Goal: Task Accomplishment & Management: Complete application form

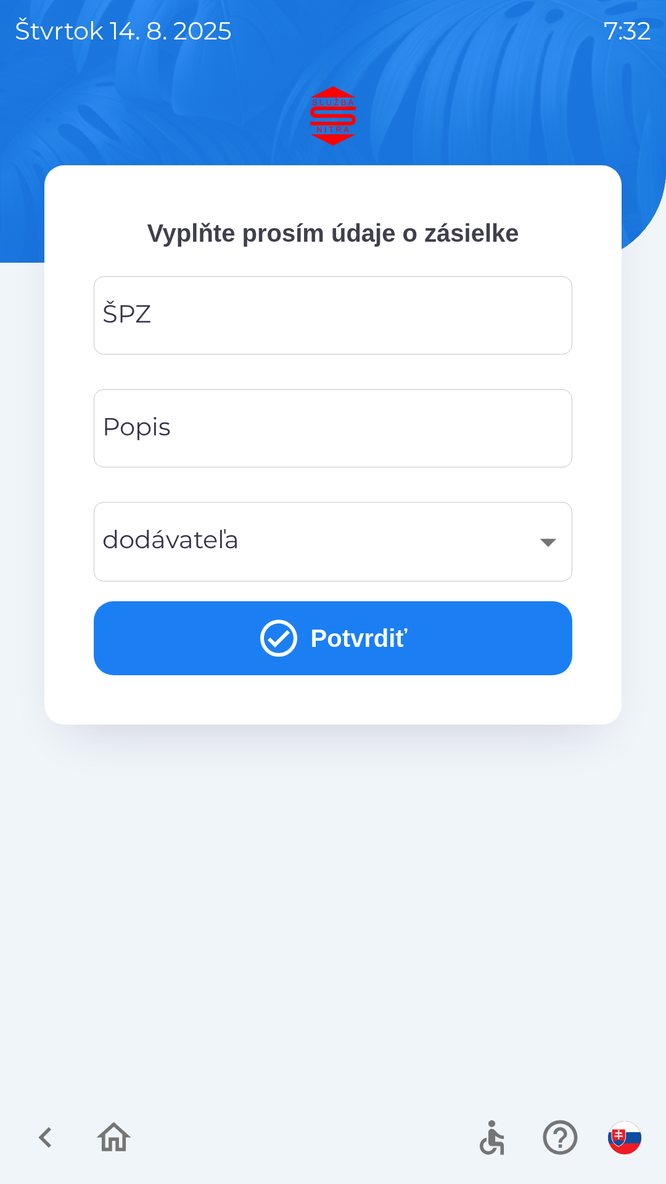
click at [342, 316] on input "ŠPZ" at bounding box center [333, 315] width 449 height 49
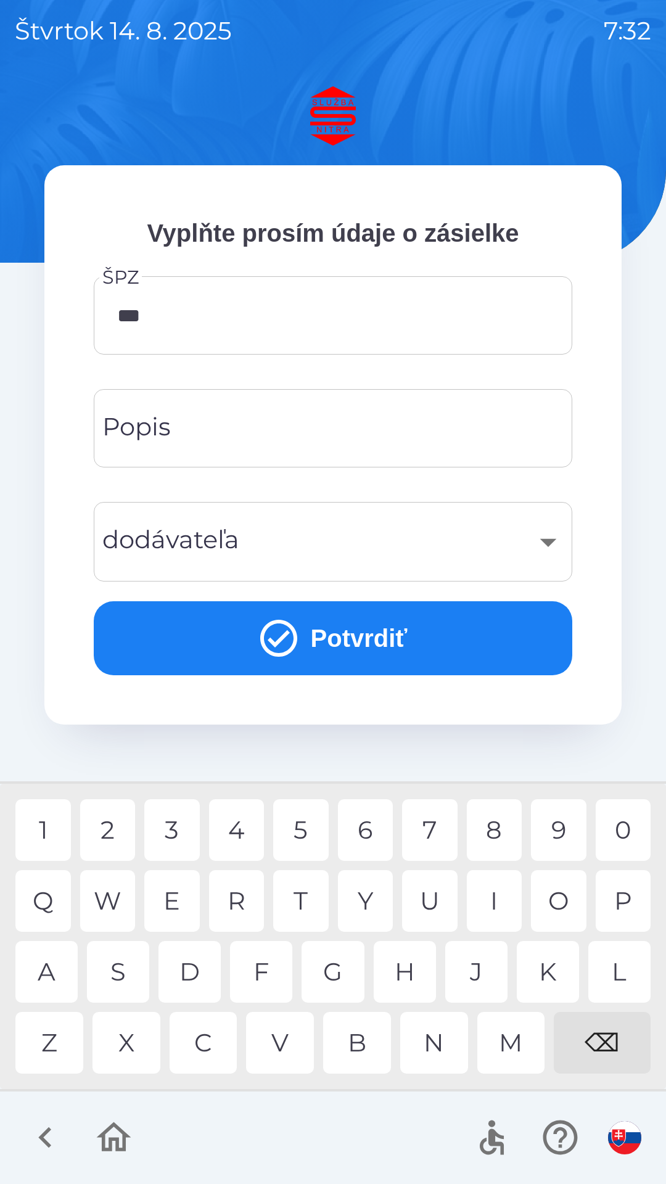
click at [440, 834] on div "7" at bounding box center [430, 830] width 56 height 62
click at [303, 834] on div "5" at bounding box center [301, 830] width 56 height 62
click at [627, 826] on div "0" at bounding box center [624, 830] width 56 height 62
type input "*******"
click at [124, 1037] on div "X" at bounding box center [127, 1043] width 68 height 62
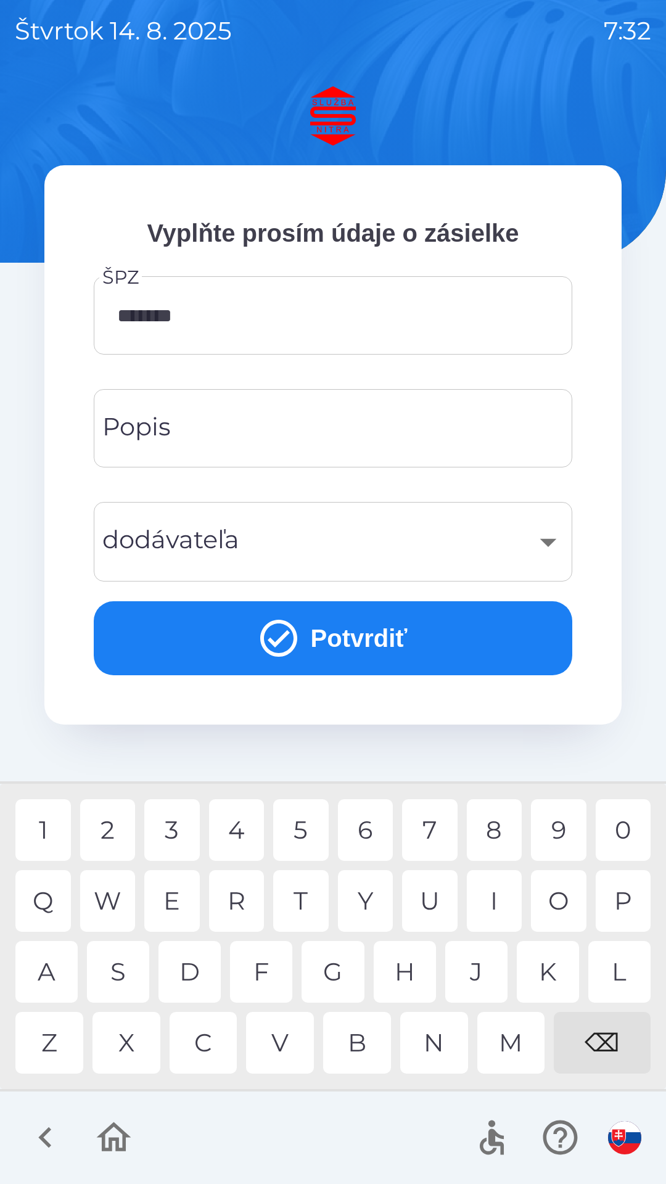
click at [535, 539] on div "​" at bounding box center [333, 542] width 449 height 50
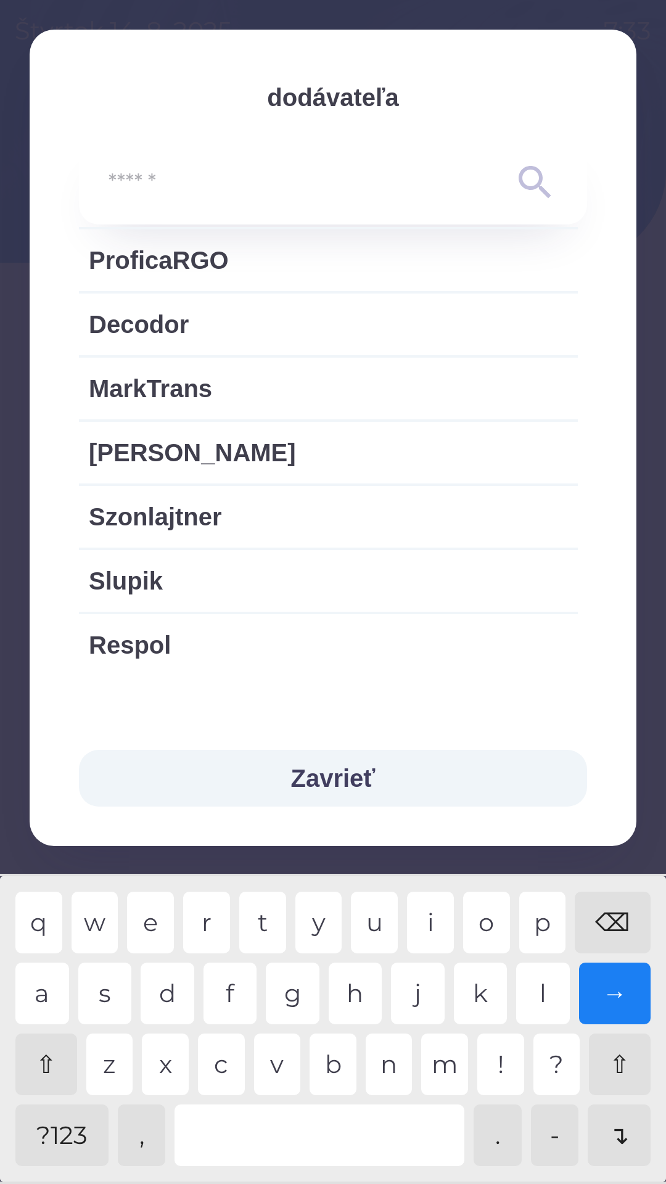
scroll to position [2530, 0]
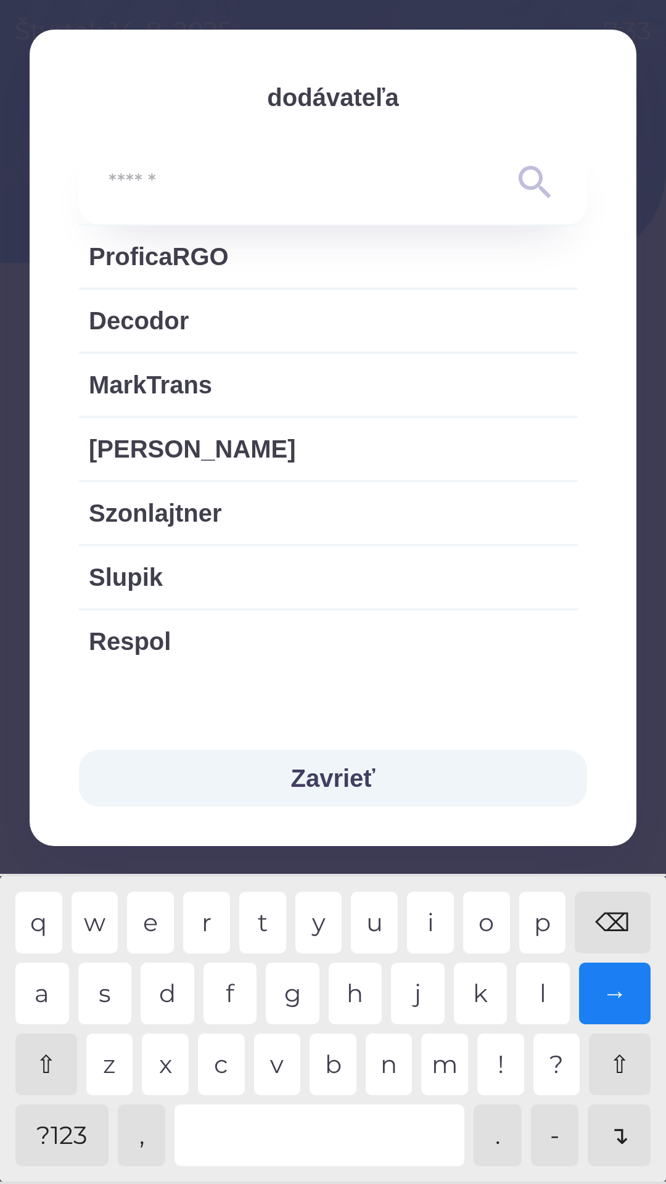
click at [350, 777] on button "Zavrieť" at bounding box center [333, 778] width 508 height 57
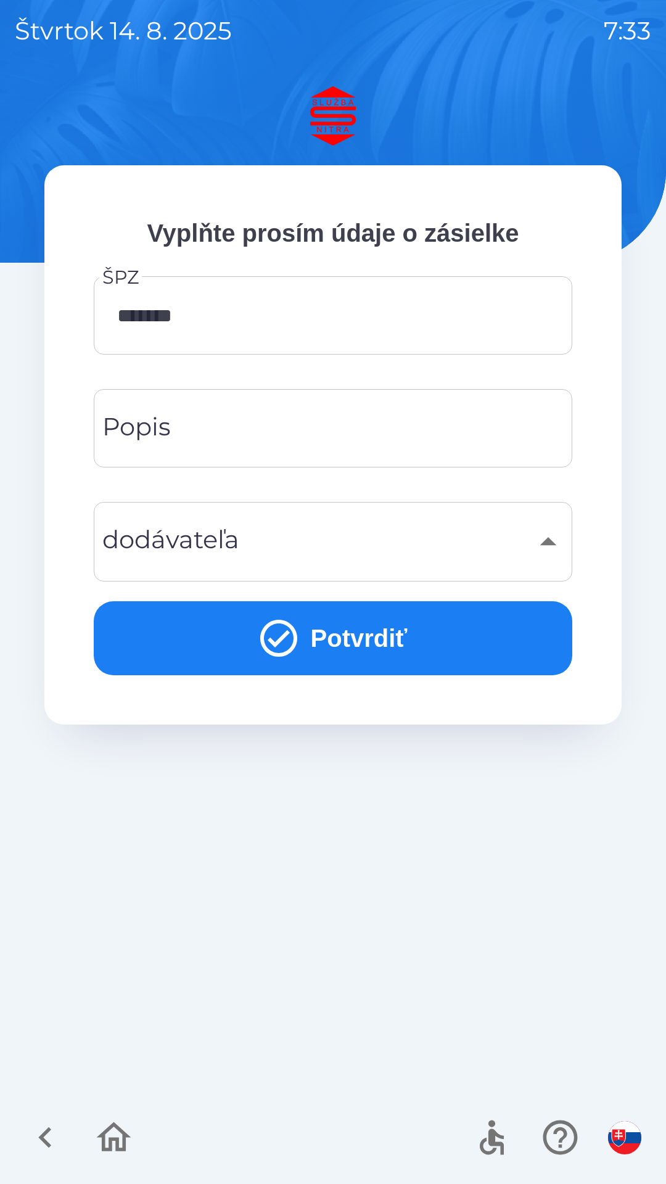
scroll to position [2238, 0]
click at [336, 642] on button "Potvrdiť" at bounding box center [333, 638] width 479 height 74
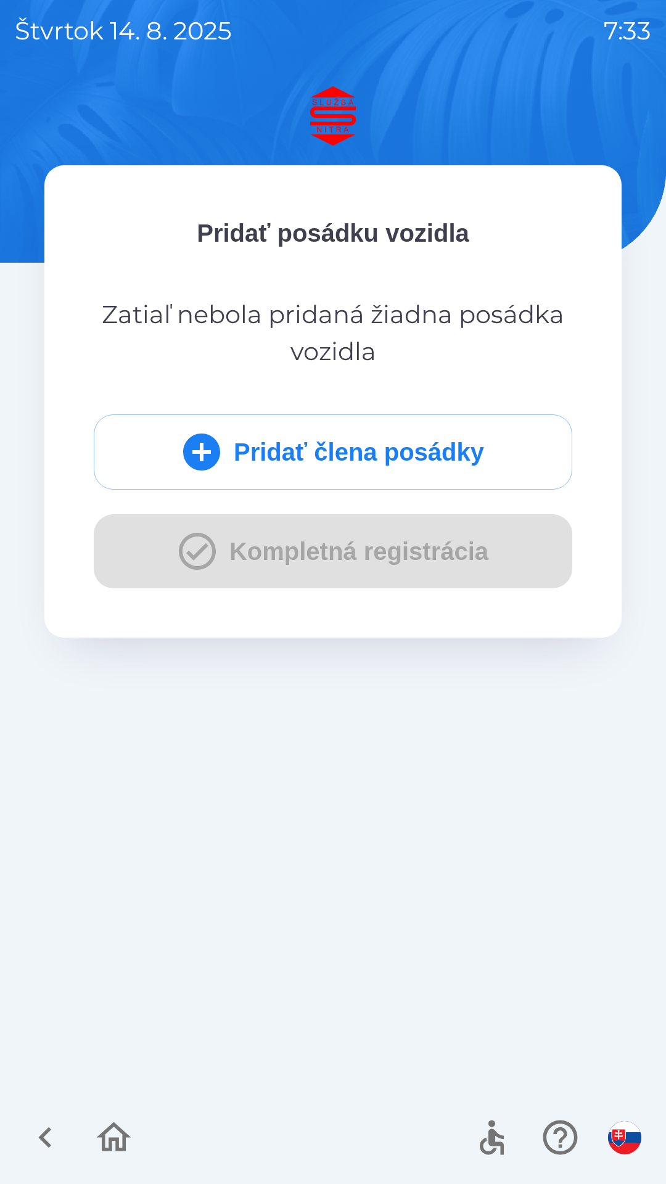
click at [322, 449] on button "Pridať člena posádky" at bounding box center [333, 451] width 479 height 75
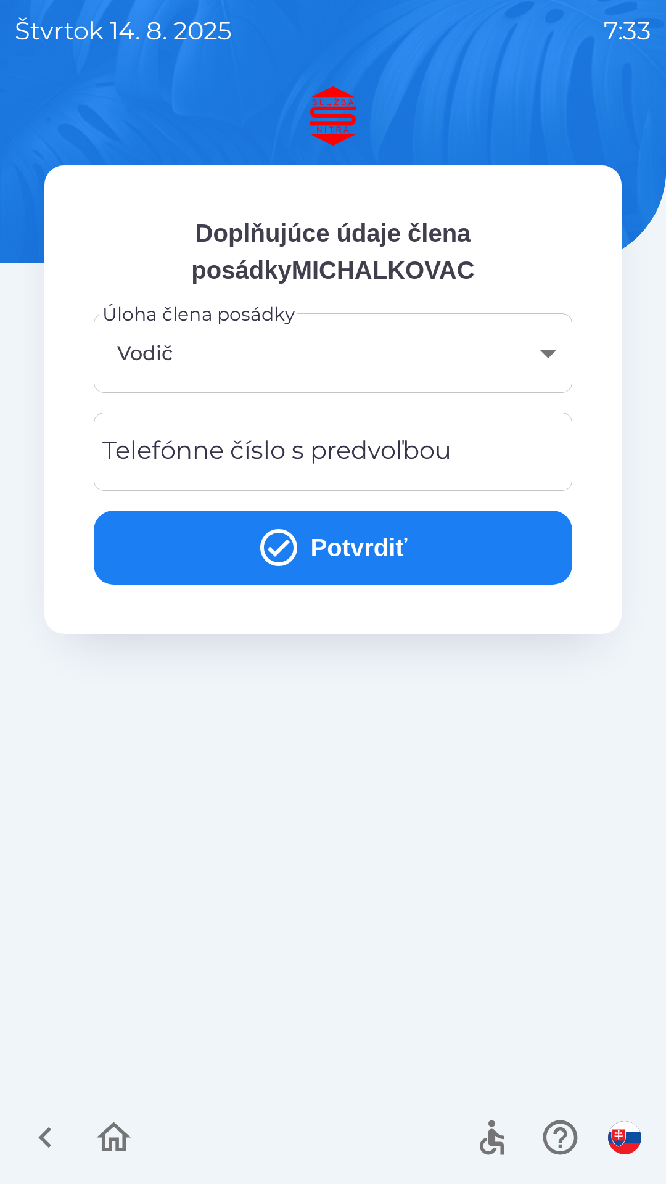
click at [235, 453] on div "Telefónne číslo s predvoľbou Telefónne číslo s predvoľbou" at bounding box center [333, 452] width 479 height 78
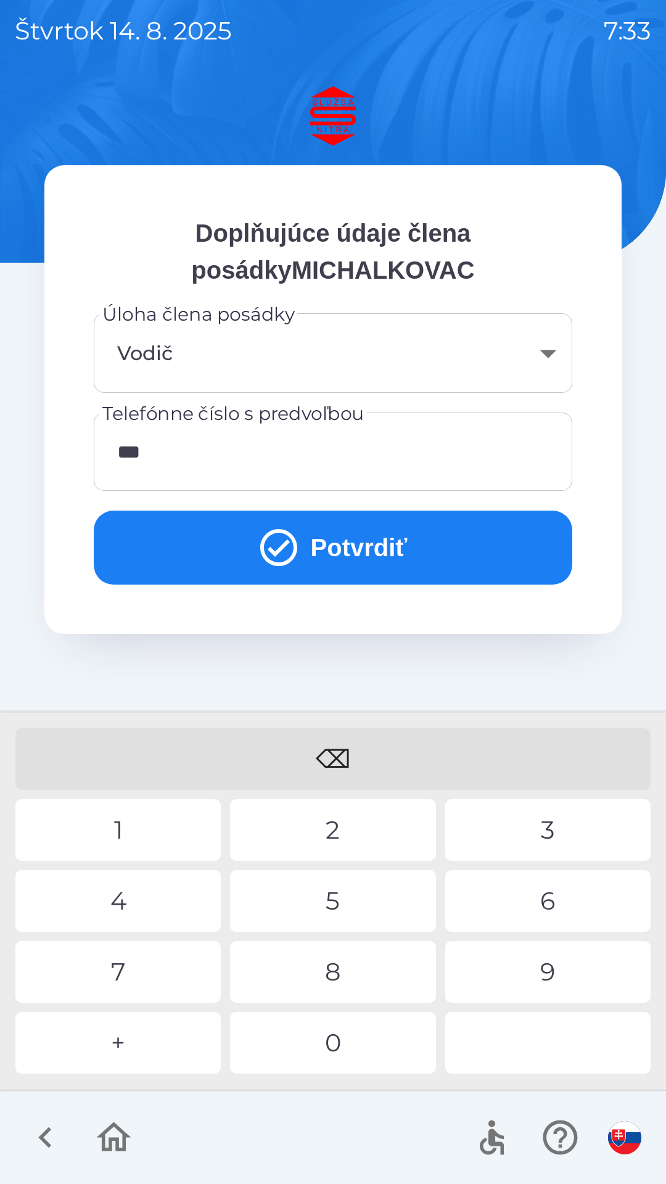
click at [134, 893] on div "4" at bounding box center [117, 901] width 205 height 62
click at [346, 831] on div "2" at bounding box center [332, 830] width 205 height 62
click at [154, 836] on div "1" at bounding box center [117, 830] width 205 height 62
click at [525, 979] on div "9" at bounding box center [547, 972] width 205 height 62
click at [164, 823] on div "1" at bounding box center [117, 830] width 205 height 62
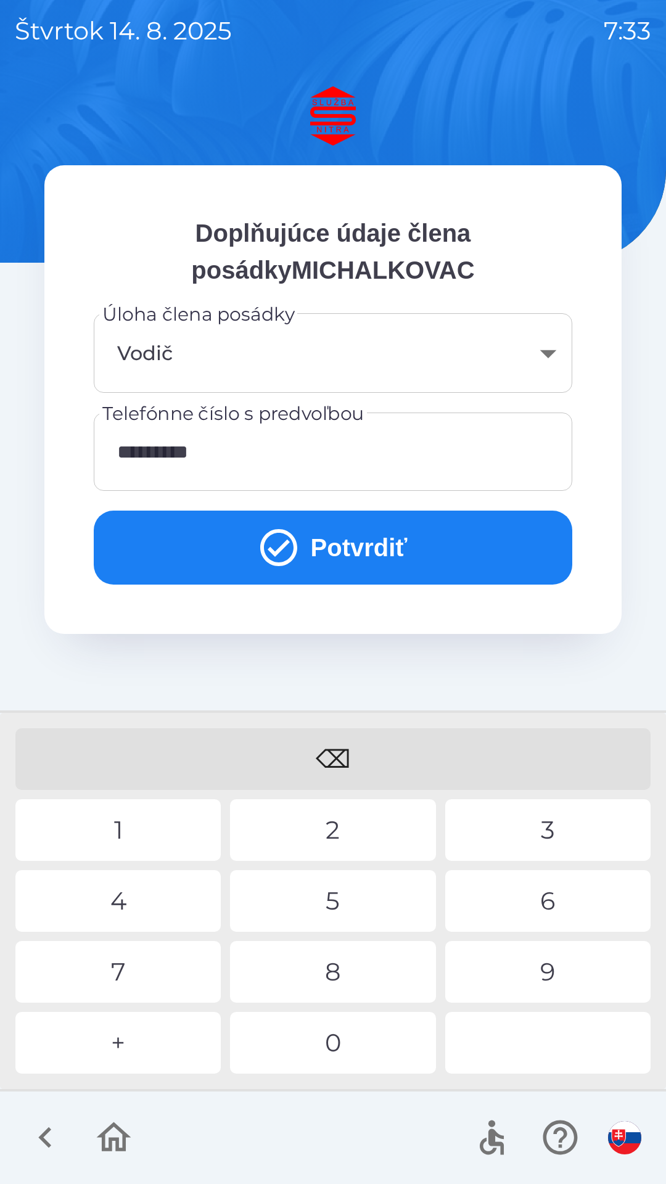
click at [543, 833] on div "3" at bounding box center [547, 830] width 205 height 62
click at [542, 974] on div "9" at bounding box center [547, 972] width 205 height 62
click at [163, 896] on div "4" at bounding box center [117, 901] width 205 height 62
click at [332, 830] on div "2" at bounding box center [332, 830] width 205 height 62
click at [381, 553] on button "Potvrdiť" at bounding box center [333, 548] width 479 height 74
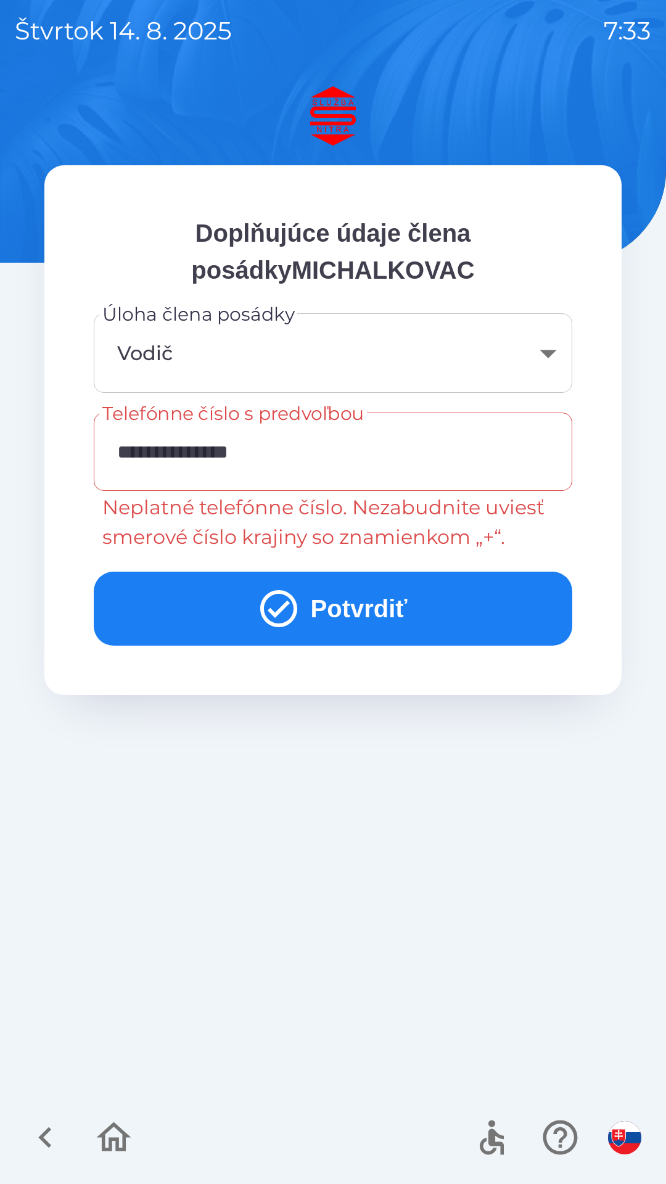
click at [152, 451] on input "**********" at bounding box center [333, 451] width 449 height 49
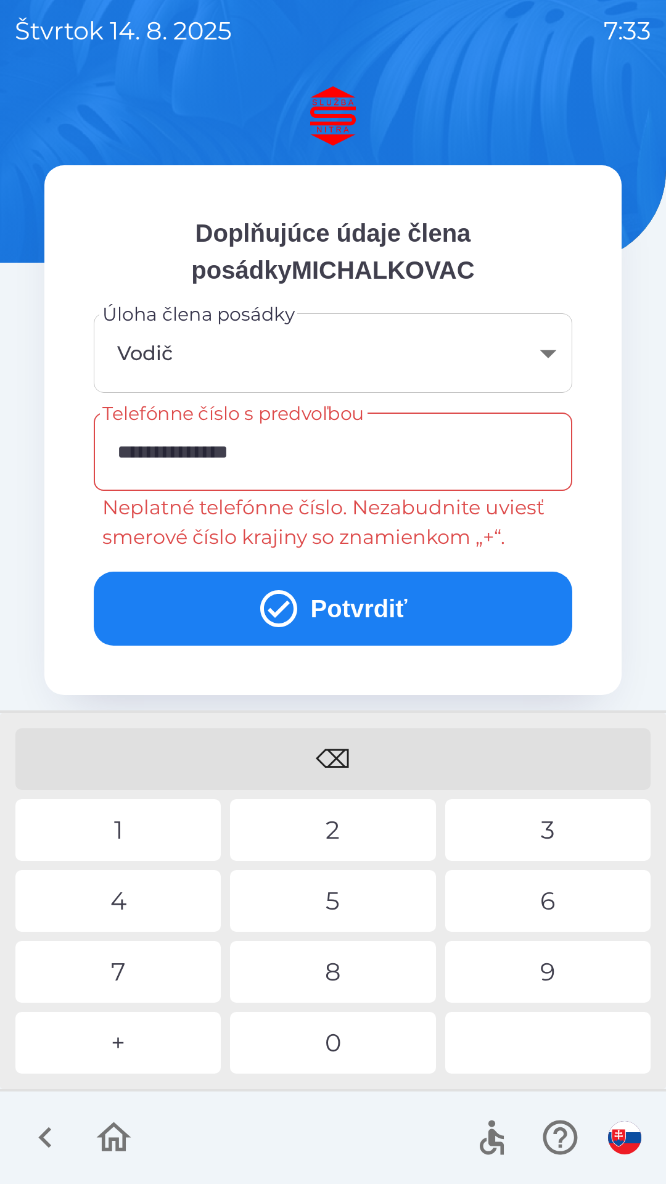
click at [144, 450] on input "**********" at bounding box center [333, 451] width 449 height 49
click at [340, 758] on div "⌫" at bounding box center [332, 759] width 635 height 62
click at [328, 761] on div "⌫" at bounding box center [332, 759] width 635 height 62
type input "**********"
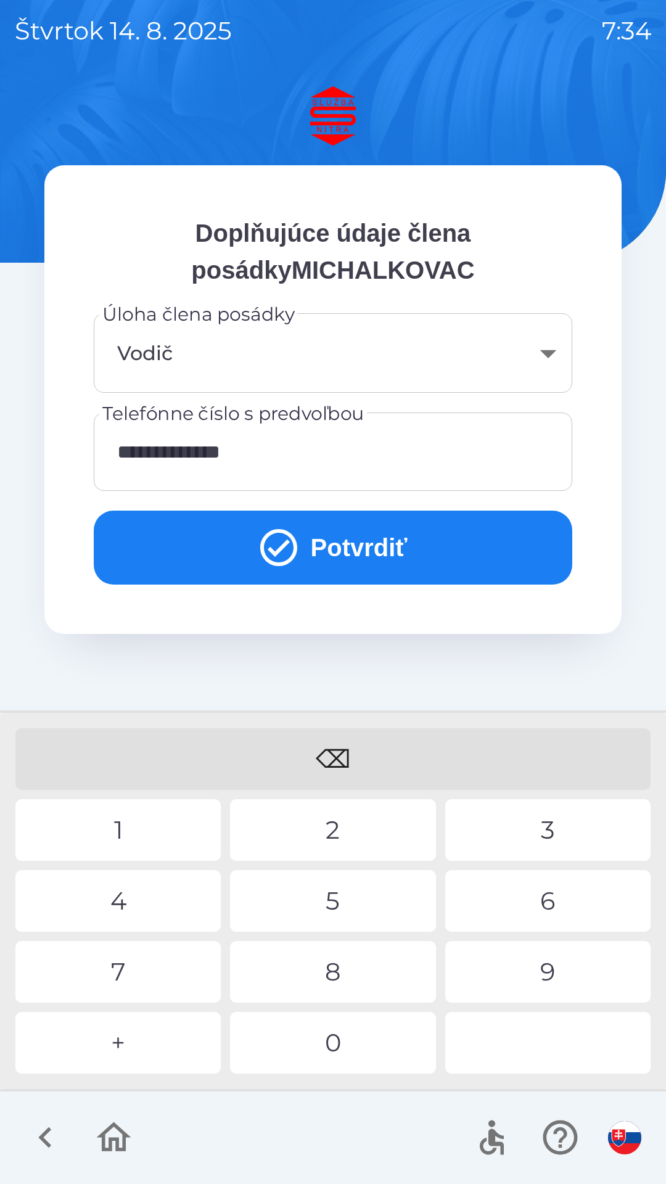
click at [135, 1048] on div "+" at bounding box center [117, 1043] width 205 height 62
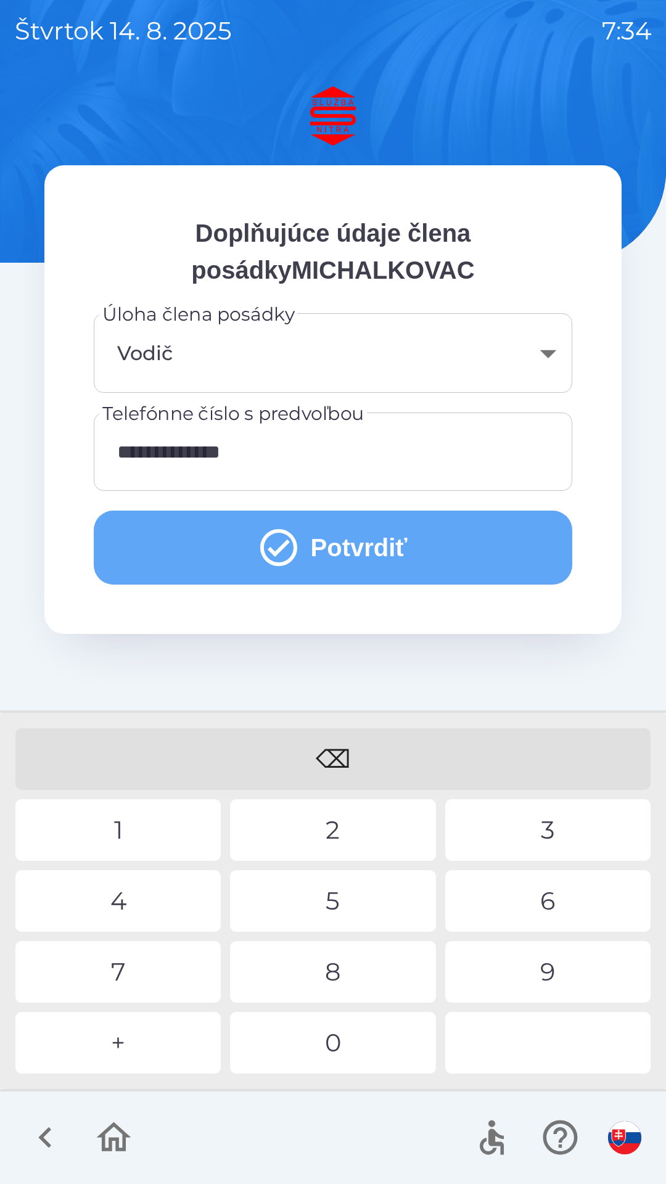
click at [356, 554] on button "Potvrdiť" at bounding box center [333, 548] width 479 height 74
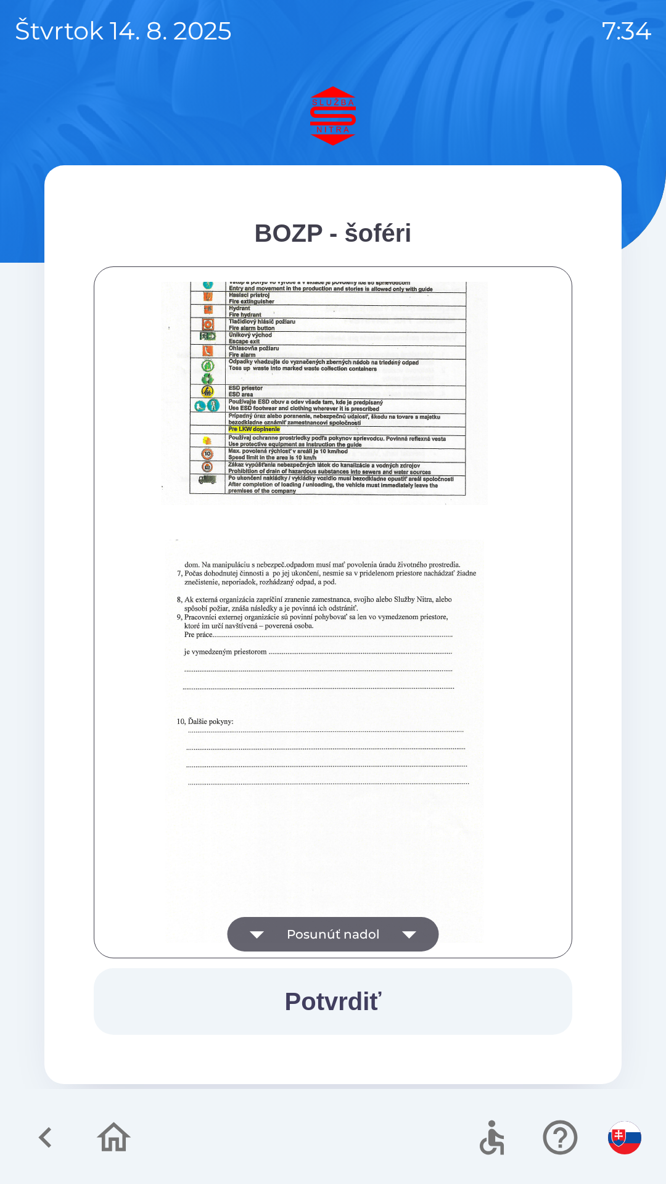
scroll to position [1382, 0]
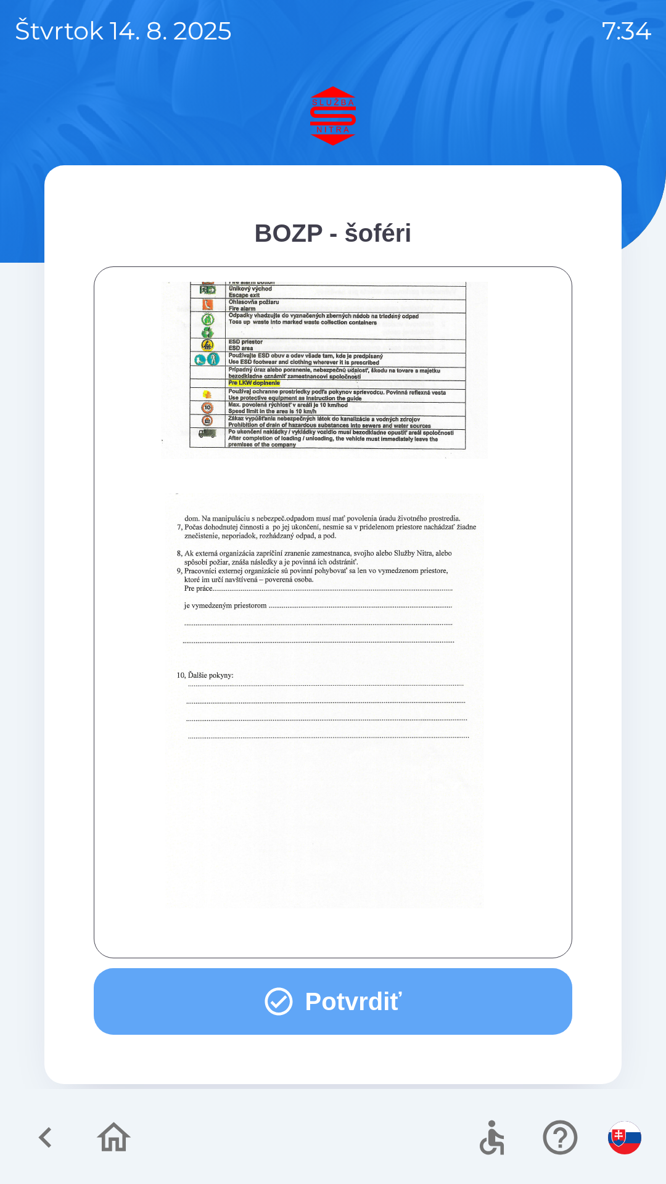
click at [326, 1008] on button "Potvrdiť" at bounding box center [333, 1001] width 479 height 67
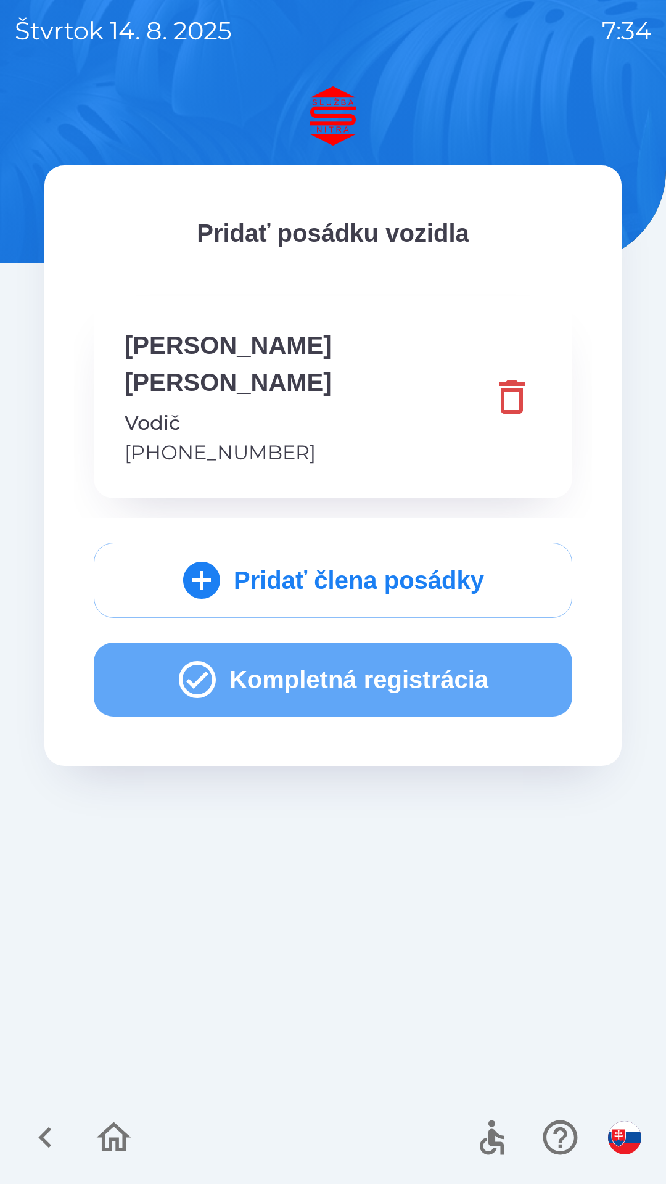
click at [332, 646] on button "Kompletná registrácia" at bounding box center [333, 680] width 479 height 74
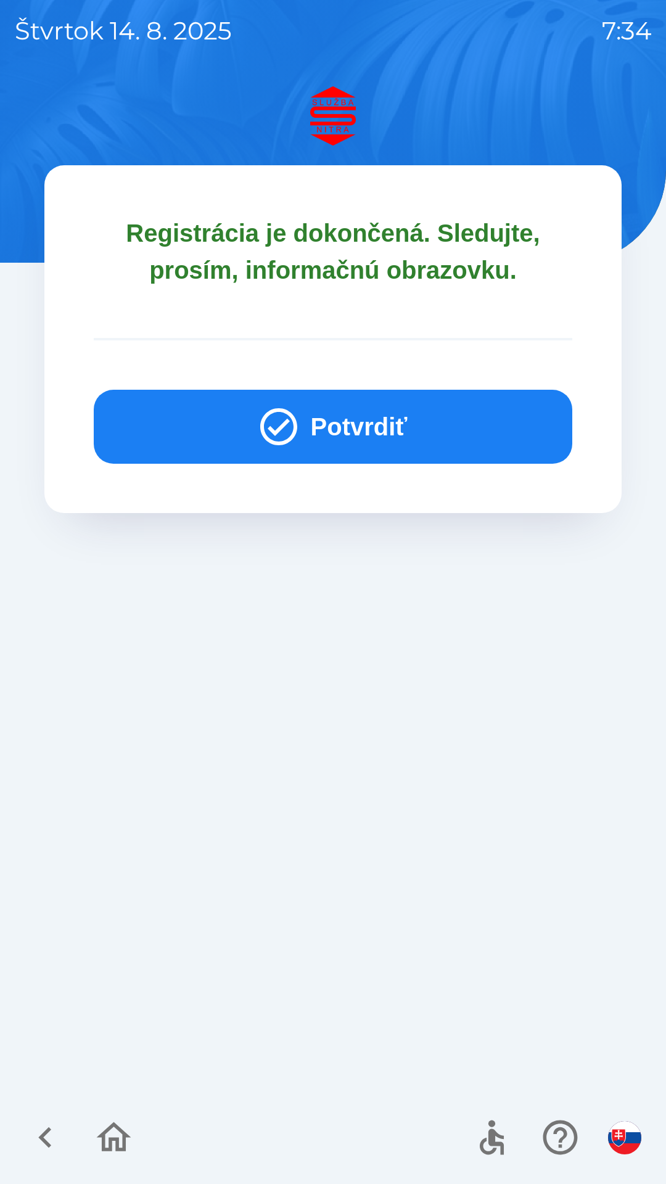
click at [367, 427] on button "Potvrdiť" at bounding box center [333, 427] width 479 height 74
